Goal: Check status: Check status

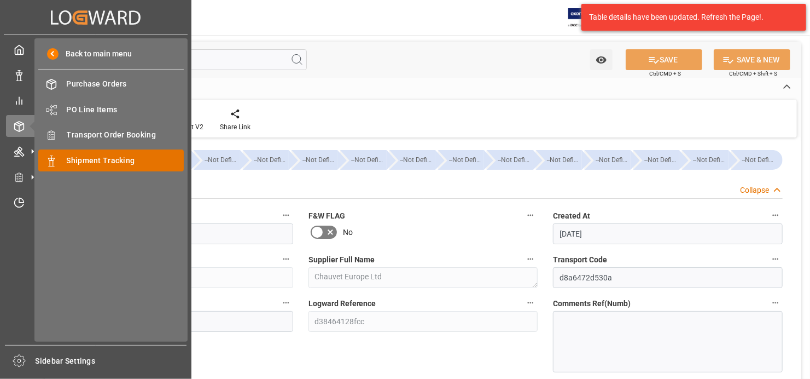
click at [109, 162] on span "Shipment Tracking" at bounding box center [126, 160] width 118 height 11
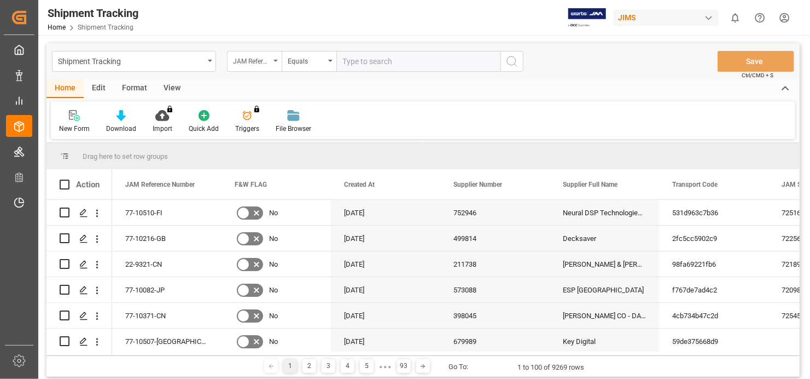
click at [274, 55] on div "JAM Reference Number" at bounding box center [254, 61] width 55 height 21
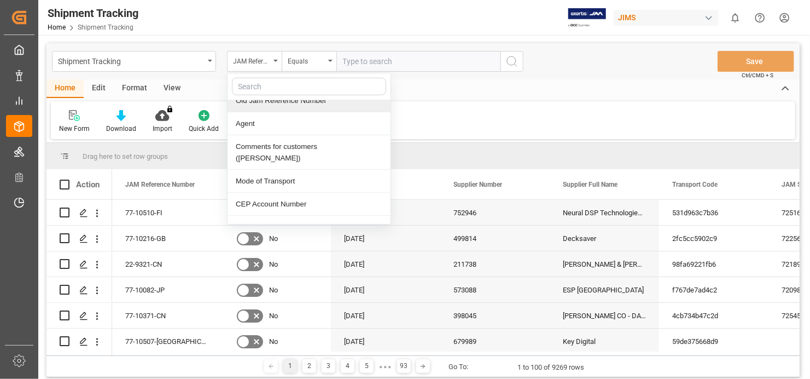
scroll to position [328, 0]
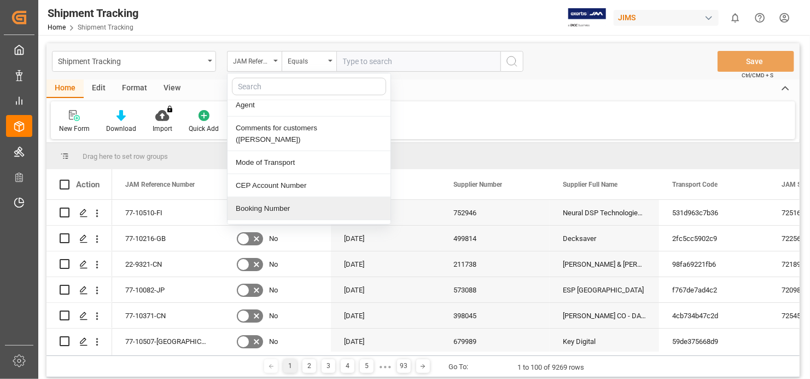
click at [305, 197] on div "Booking Number" at bounding box center [309, 208] width 163 height 23
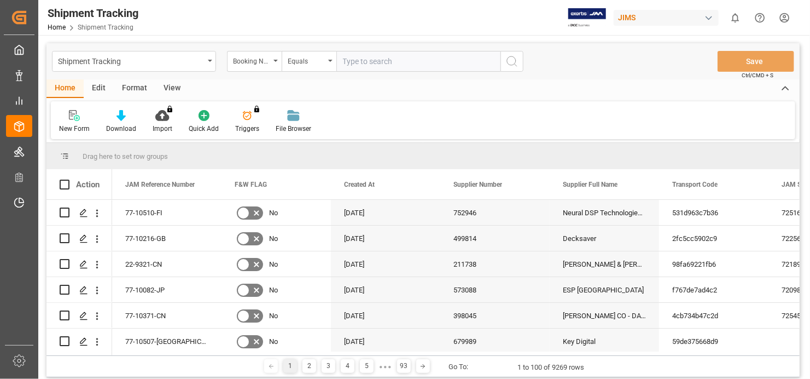
click at [428, 62] on input "text" at bounding box center [418, 61] width 164 height 21
paste input "1Z8026RA0454450224"
type input "1Z8026RA0454450224"
click at [514, 57] on circle "search button" at bounding box center [511, 60] width 9 height 9
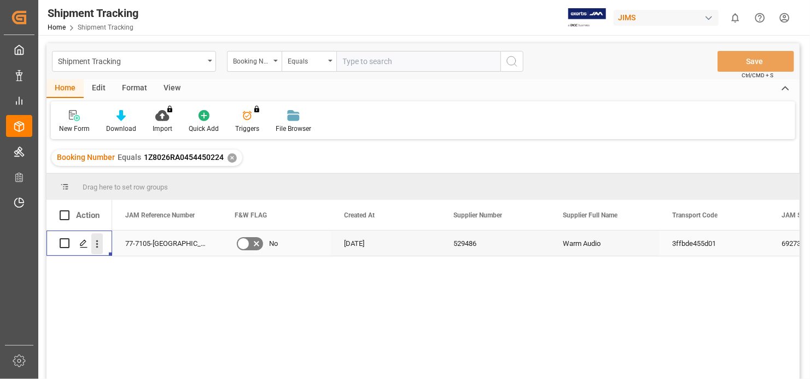
click at [98, 241] on icon "open menu" at bounding box center [96, 243] width 11 height 11
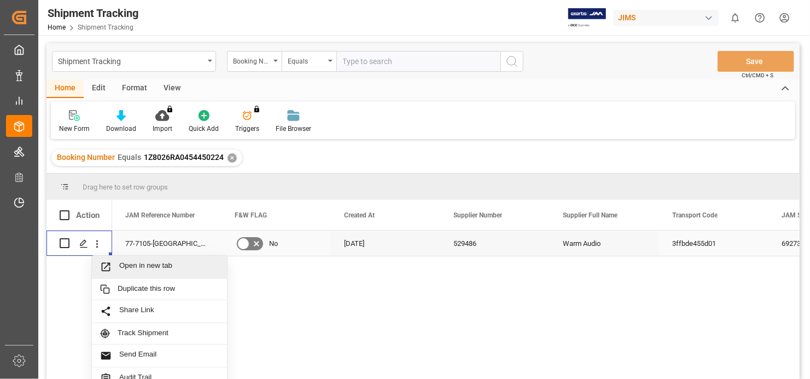
click at [177, 262] on span "Open in new tab" at bounding box center [169, 266] width 100 height 11
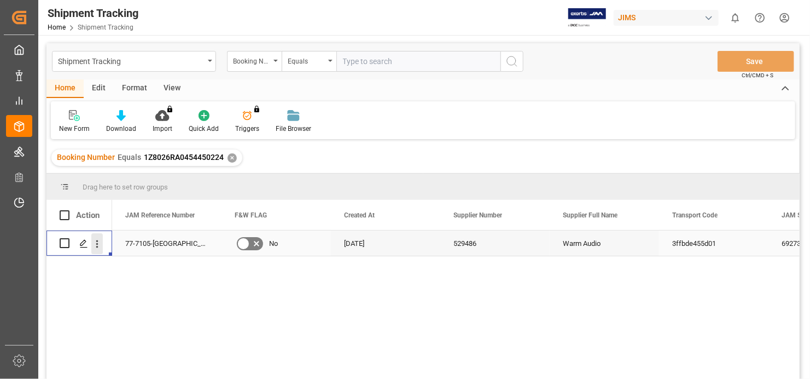
click at [97, 245] on icon "open menu" at bounding box center [96, 243] width 11 height 11
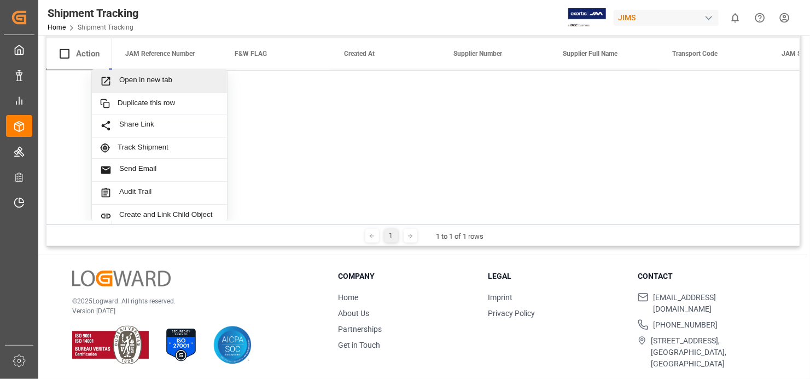
click at [144, 75] on span "Open in new tab" at bounding box center [169, 80] width 100 height 11
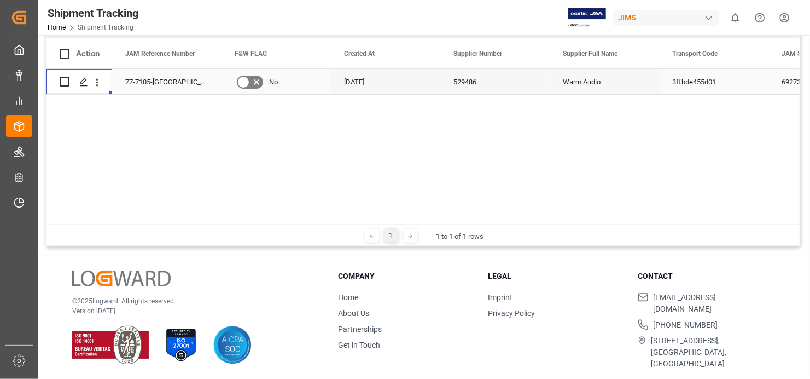
click at [152, 80] on div "77-7105-[GEOGRAPHIC_DATA]" at bounding box center [166, 81] width 109 height 25
click at [94, 80] on icon "open menu" at bounding box center [96, 82] width 11 height 11
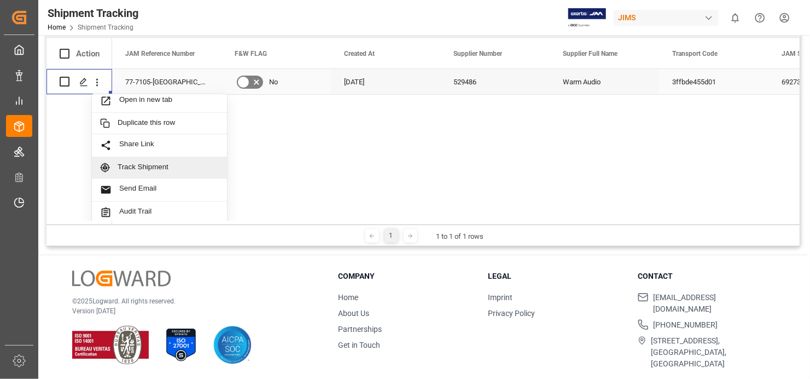
scroll to position [5, 0]
click at [141, 161] on span "Track Shipment" at bounding box center [168, 166] width 101 height 10
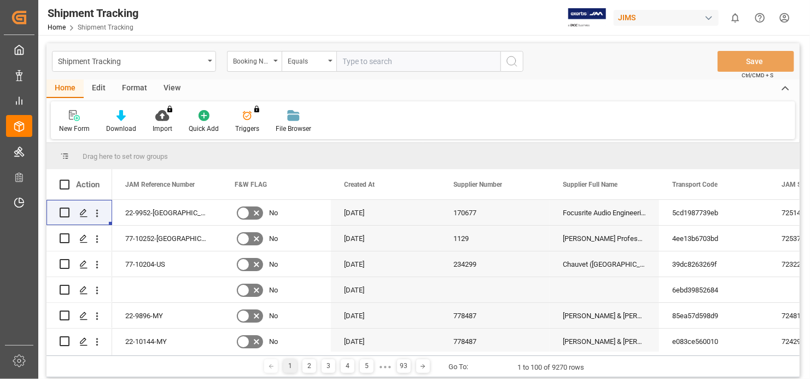
click at [379, 61] on input "text" at bounding box center [418, 61] width 164 height 21
paste input "1Z8026RA0454450224"
type input "1Z8026RA0454450224"
click at [520, 62] on button "search button" at bounding box center [512, 61] width 23 height 21
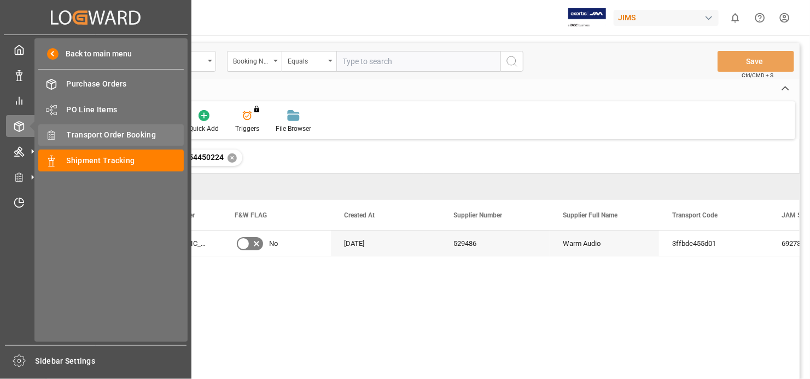
click at [132, 127] on div "Transport Order Booking Transport Order Booking" at bounding box center [111, 134] width 146 height 21
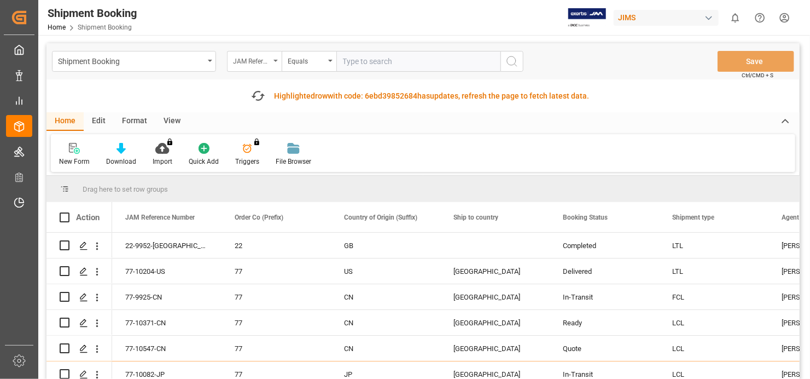
click at [272, 57] on div "JAM Reference Number" at bounding box center [254, 61] width 55 height 21
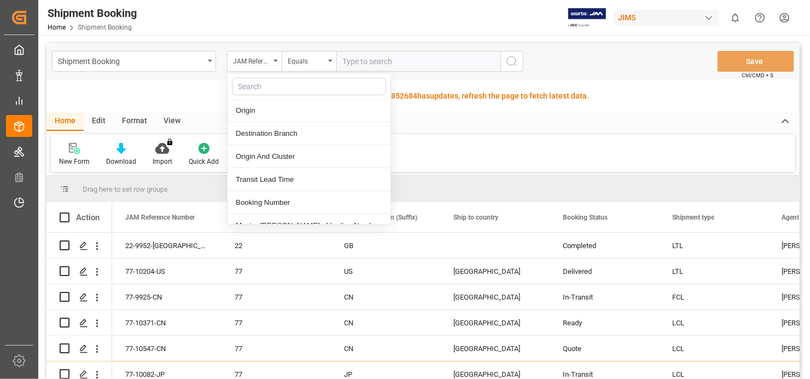
scroll to position [492, 0]
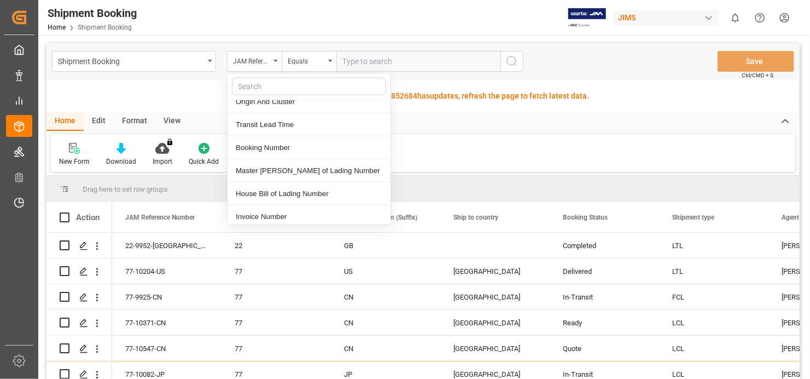
click at [294, 148] on div "Booking Number" at bounding box center [309, 147] width 163 height 23
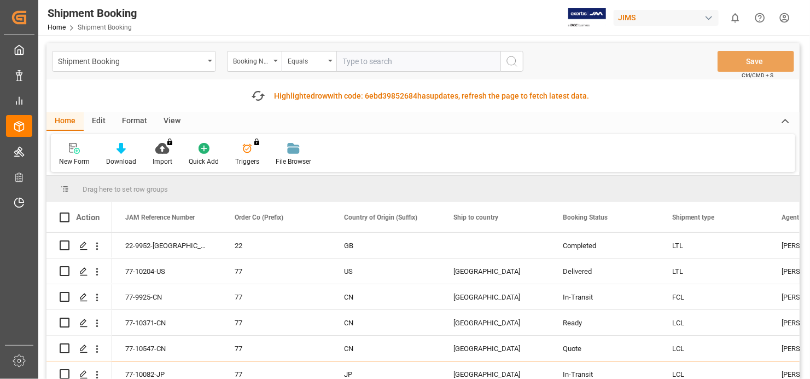
click at [408, 56] on input "text" at bounding box center [418, 61] width 164 height 21
paste input "1Z8026RA0454450224"
type input "1Z8026RA0454450224"
click at [518, 62] on icon "search button" at bounding box center [511, 61] width 13 height 13
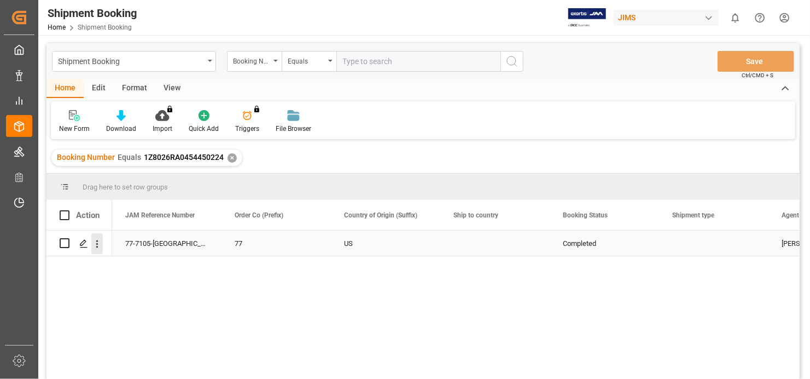
click at [97, 239] on icon "open menu" at bounding box center [96, 243] width 11 height 11
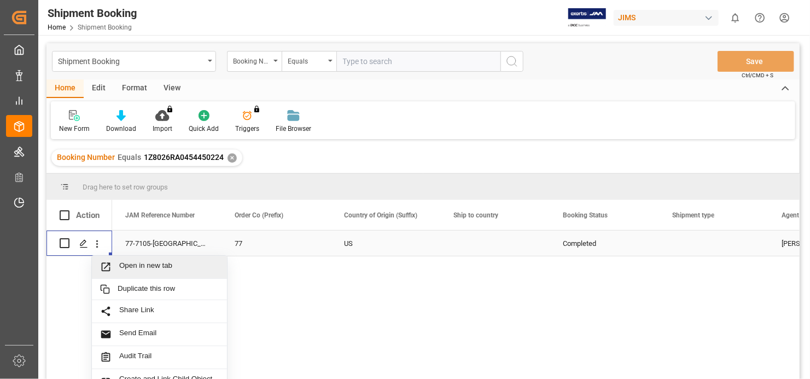
click at [154, 264] on span "Open in new tab" at bounding box center [169, 266] width 100 height 11
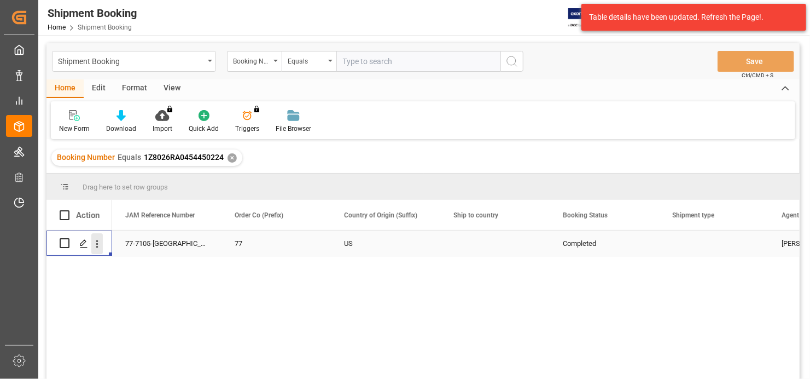
click at [94, 238] on icon "open menu" at bounding box center [96, 243] width 11 height 11
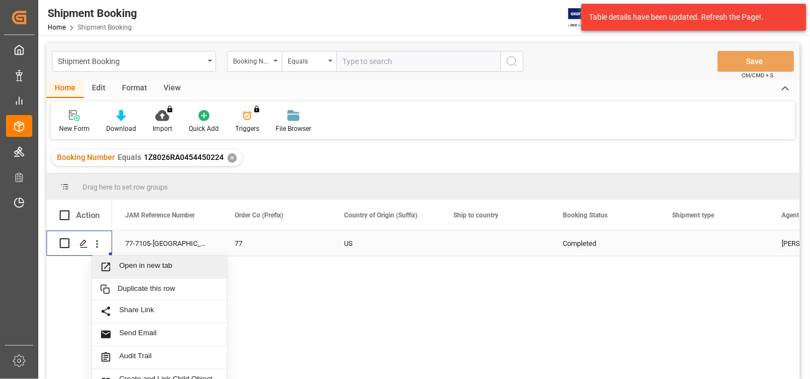
click at [154, 264] on span "Open in new tab" at bounding box center [169, 266] width 100 height 11
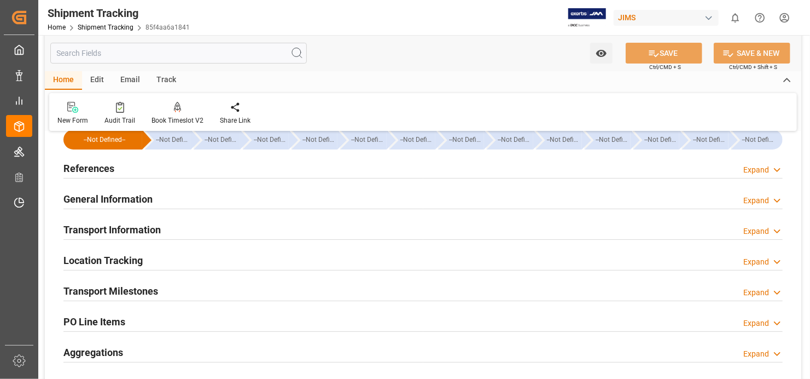
scroll to position [2, 0]
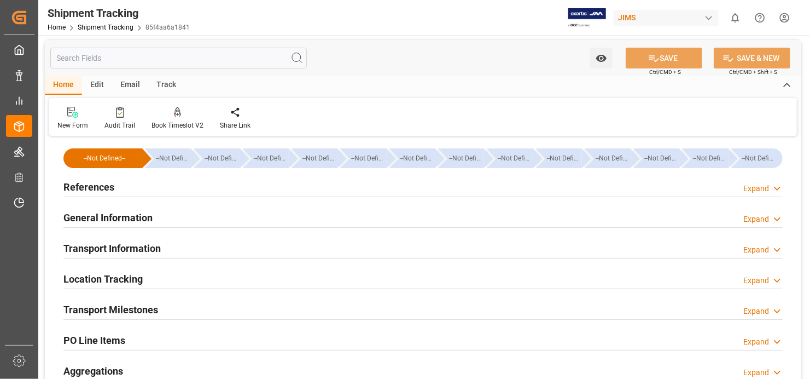
click at [91, 335] on h2 "PO Line Items" at bounding box center [94, 340] width 62 height 15
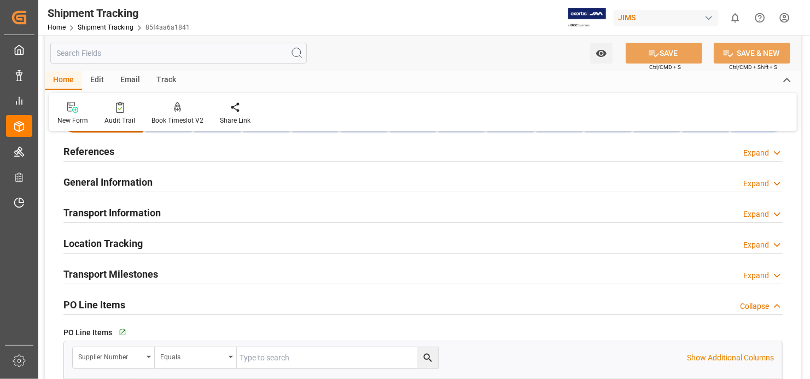
scroll to position [1, 0]
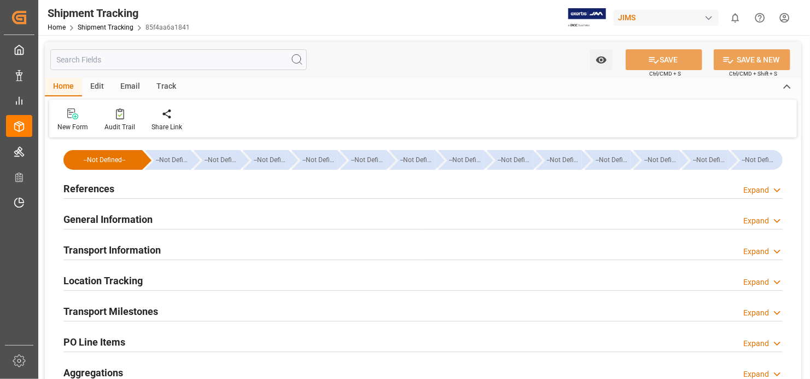
type input "84"
click at [135, 251] on h2 "Transport Information" at bounding box center [111, 249] width 97 height 15
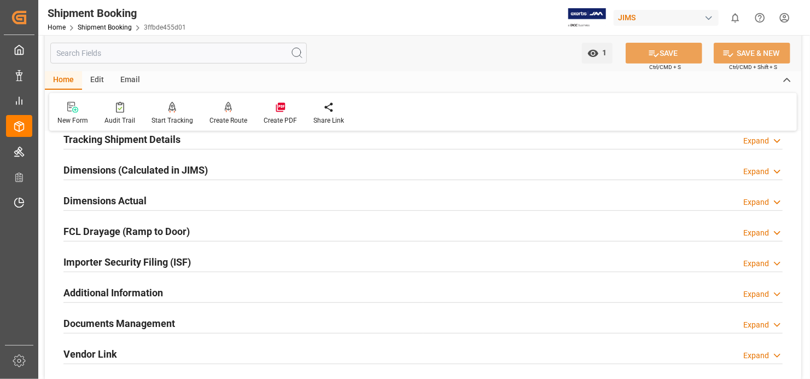
scroll to position [274, 0]
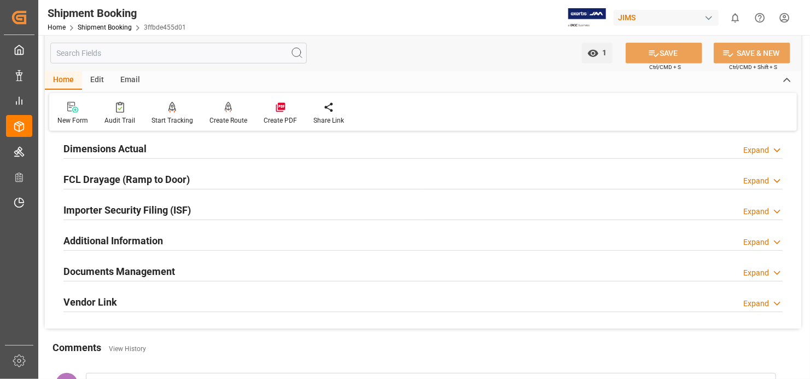
click at [154, 270] on h2 "Documents Management" at bounding box center [119, 271] width 112 height 15
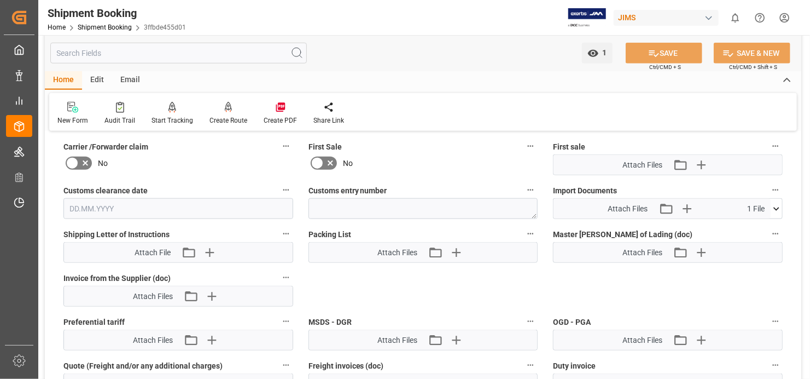
scroll to position [547, 0]
click at [779, 206] on icon at bounding box center [777, 207] width 6 height 3
click at [753, 224] on icon at bounding box center [747, 228] width 11 height 11
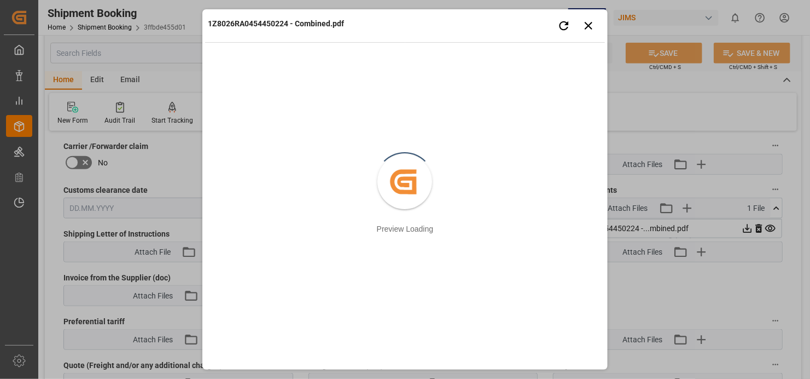
drag, startPoint x: 450, startPoint y: 28, endPoint x: 469, endPoint y: 37, distance: 21.8
click at [470, 26] on div "1Z8026RA0454450224 - Combined.pdf Retry Close preview" at bounding box center [405, 27] width 400 height 30
click at [452, 22] on div "1Z8026RA0454450224 - Combined.pdf Retry Close preview" at bounding box center [405, 27] width 400 height 30
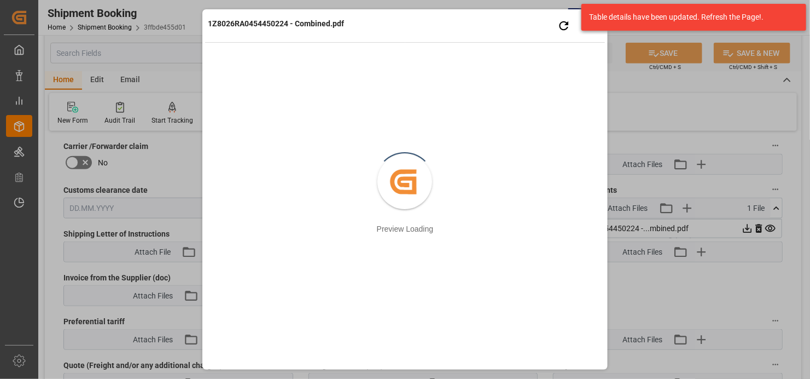
click at [412, 29] on div "1Z8026RA0454450224 - Combined.pdf Retry Close preview" at bounding box center [405, 27] width 400 height 30
click at [520, 351] on div "1Z8026RA0454450224 - Combined.pdf Retry Close preview Created by potrace 1.15, …" at bounding box center [405, 189] width 400 height 355
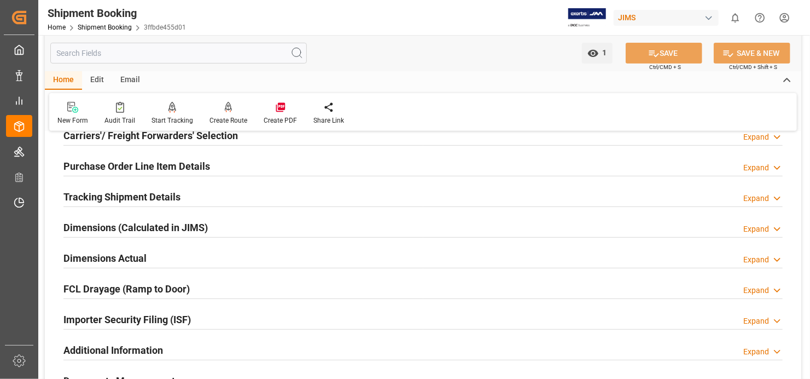
scroll to position [219, 0]
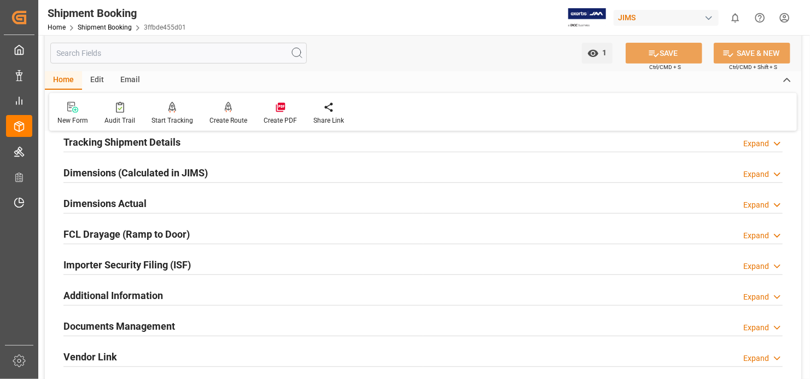
click at [202, 326] on div "Documents Management Expand" at bounding box center [422, 325] width 719 height 21
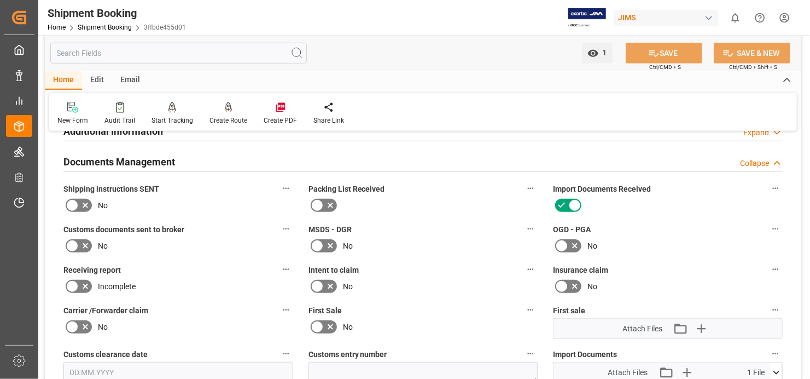
scroll to position [492, 0]
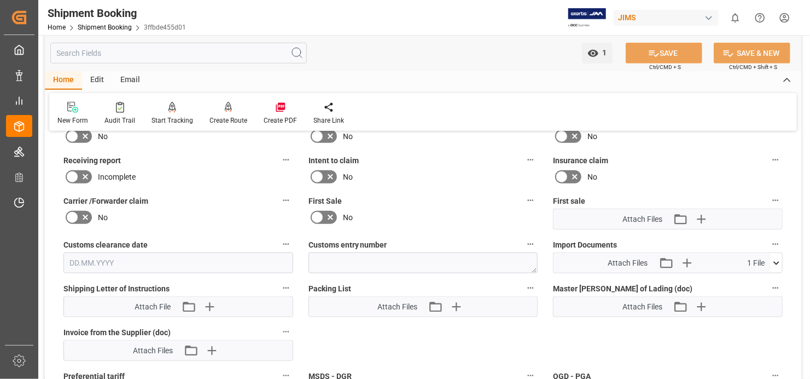
click at [778, 257] on icon at bounding box center [776, 262] width 11 height 11
click at [753, 277] on icon at bounding box center [747, 282] width 11 height 11
